Goal: Information Seeking & Learning: Check status

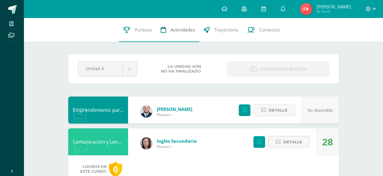
click at [191, 32] on span "Actividades" at bounding box center [183, 30] width 24 height 6
click at [284, 10] on link at bounding box center [283, 9] width 19 height 18
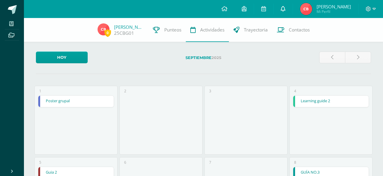
click at [291, 12] on link at bounding box center [283, 9] width 19 height 18
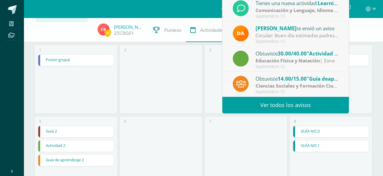
scroll to position [92, 0]
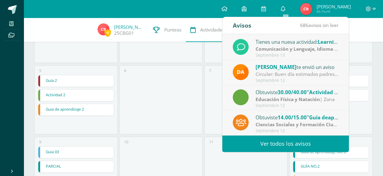
click at [288, 141] on link "Ver todos los avisos" at bounding box center [286, 143] width 127 height 16
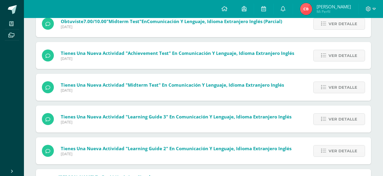
scroll to position [36, 0]
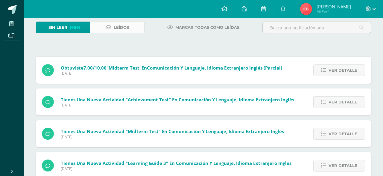
click at [111, 30] on link "Leídos" at bounding box center [117, 28] width 54 height 12
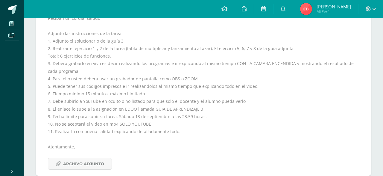
scroll to position [153, 0]
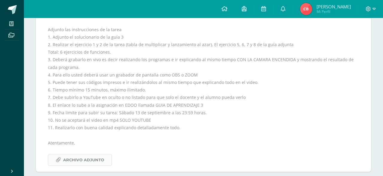
click at [93, 154] on span "Archivo Adjunto" at bounding box center [83, 159] width 41 height 11
